Goal: Information Seeking & Learning: Learn about a topic

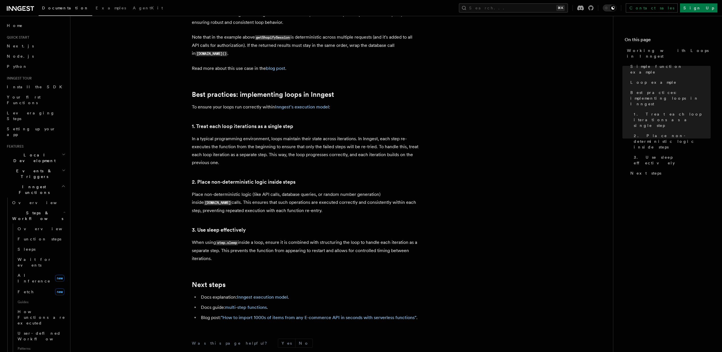
scroll to position [39, 0]
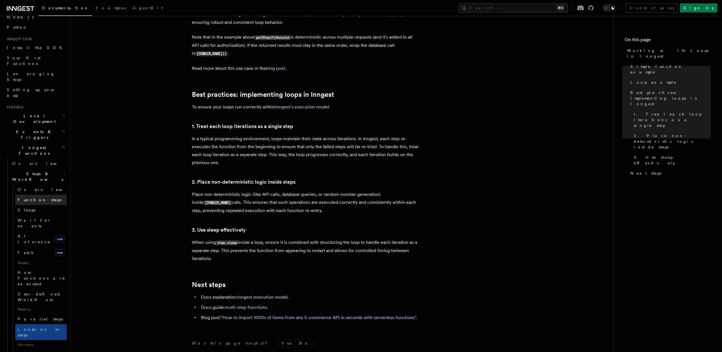
click at [46, 195] on link "Function steps" at bounding box center [40, 200] width 51 height 10
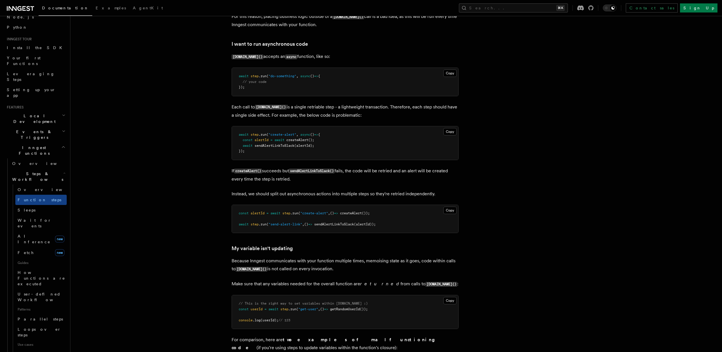
scroll to position [1238, 0]
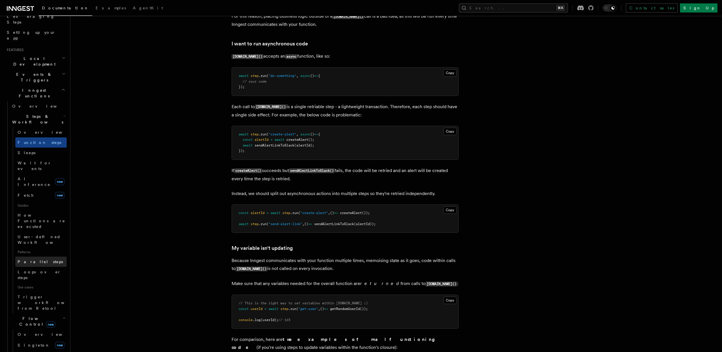
scroll to position [45, 0]
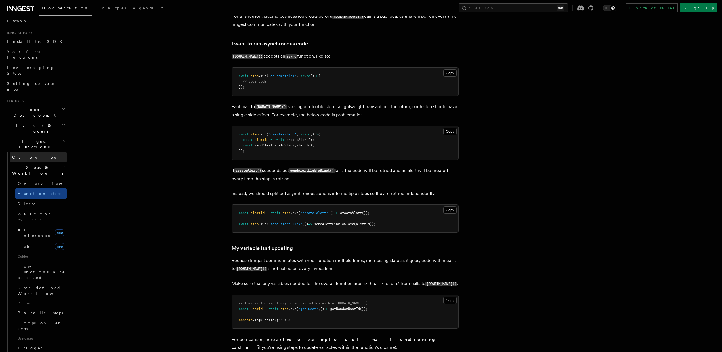
click at [24, 152] on link "Overview" at bounding box center [38, 157] width 57 height 10
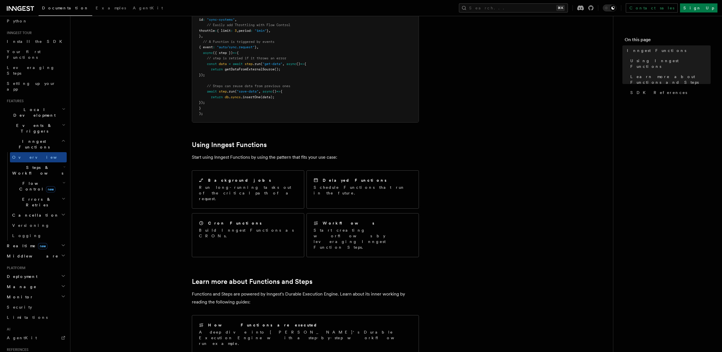
scroll to position [160, 0]
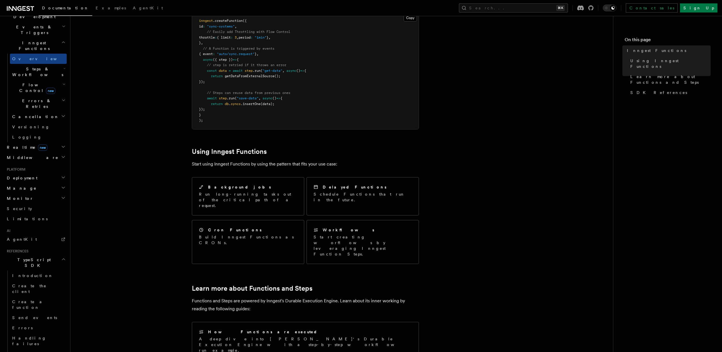
scroll to position [145, 0]
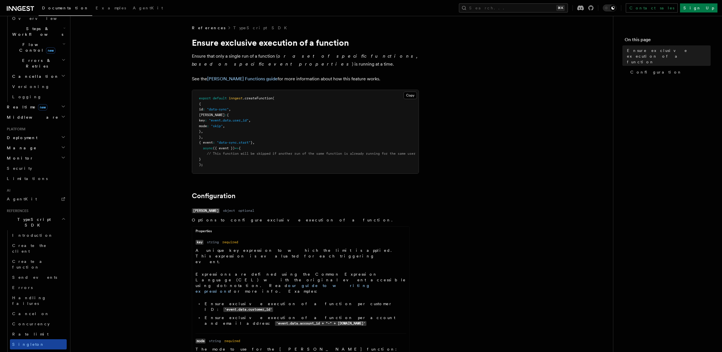
scroll to position [196, 0]
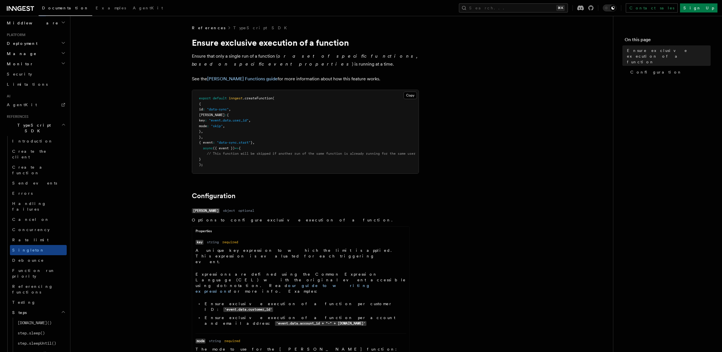
scroll to position [279, 0]
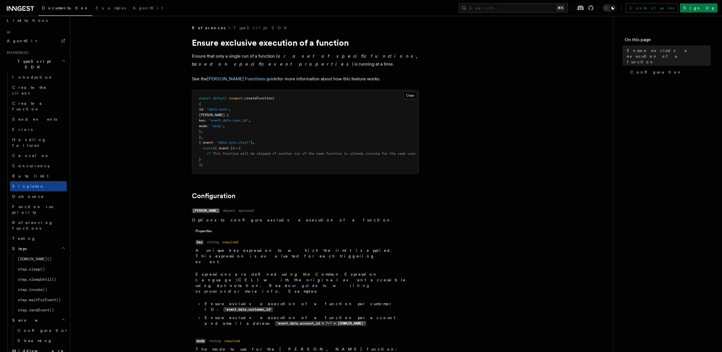
scroll to position [346, 0]
click at [33, 344] on span "Middleware" at bounding box center [37, 347] width 54 height 6
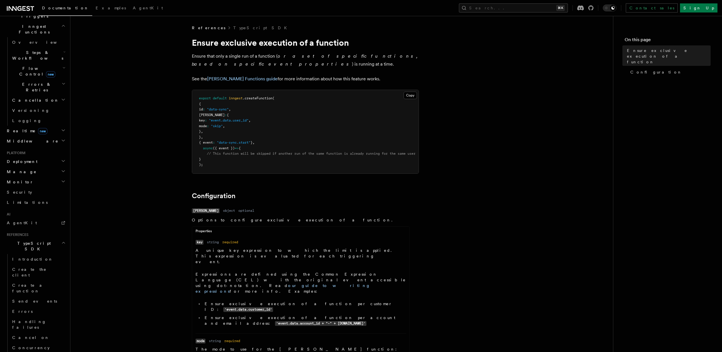
scroll to position [147, 0]
click at [32, 345] on link "Cancel on" at bounding box center [38, 350] width 57 height 10
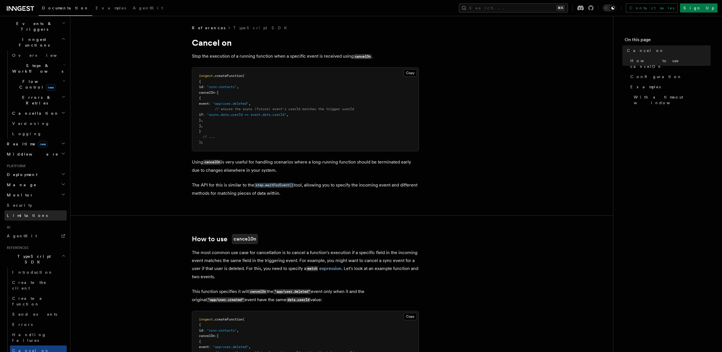
scroll to position [142, 0]
click at [45, 298] on link "Create a function" at bounding box center [38, 306] width 57 height 16
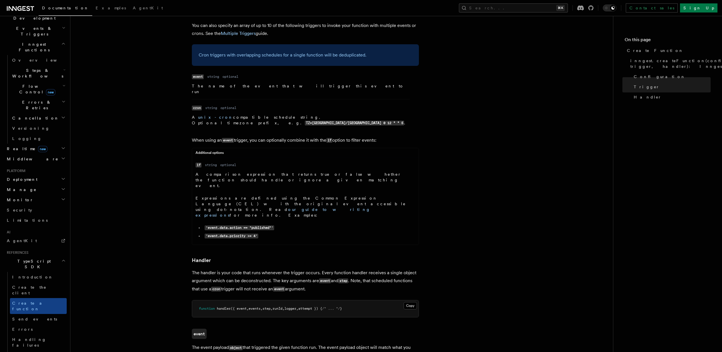
scroll to position [950, 0]
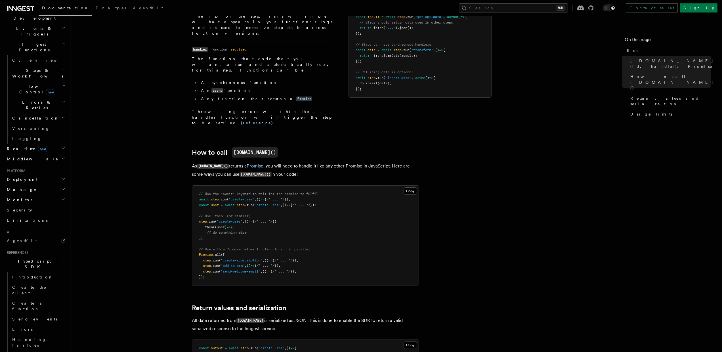
scroll to position [255, 0]
